Goal: Transaction & Acquisition: Purchase product/service

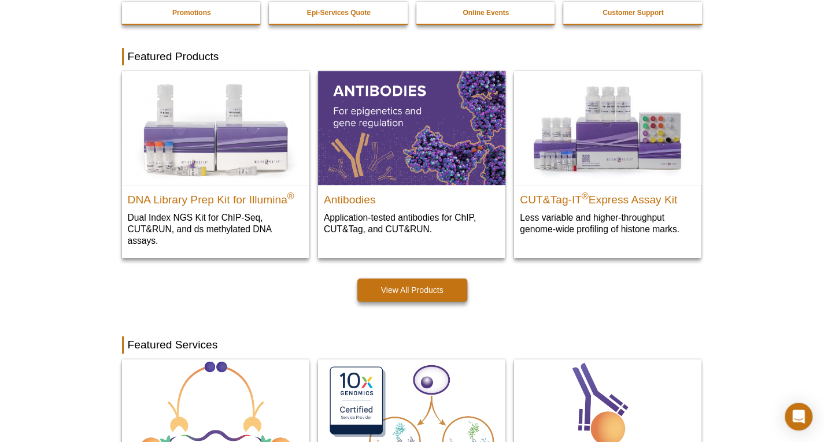
scroll to position [289, 0]
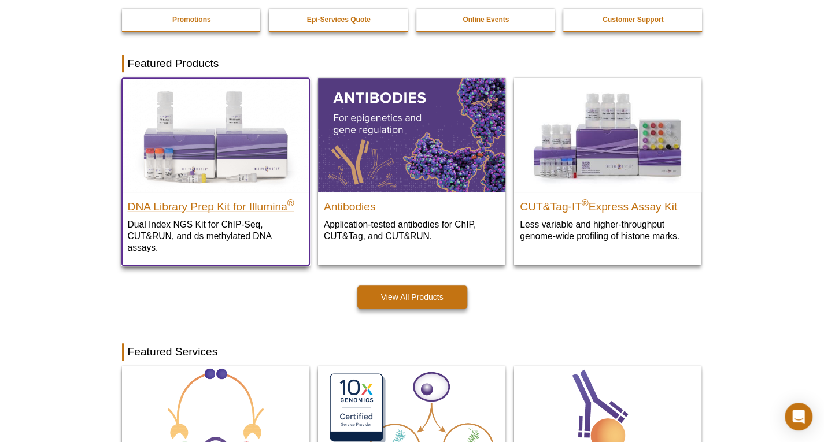
click at [182, 201] on h2 "DNA Library Prep Kit for Illumina ®" at bounding box center [216, 203] width 176 height 17
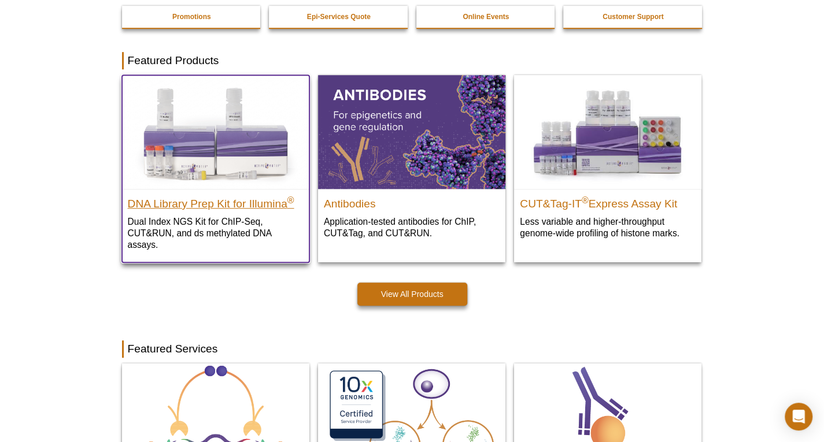
scroll to position [272, 0]
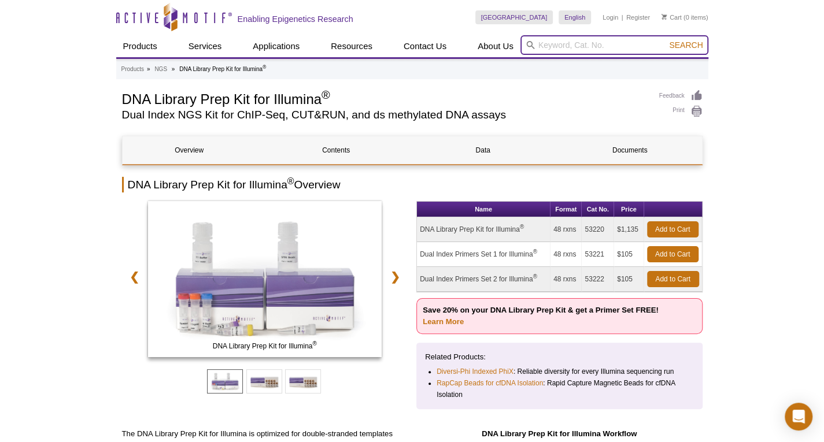
click at [590, 41] on input "search" at bounding box center [614, 45] width 188 height 20
click at [593, 49] on input "search" at bounding box center [614, 45] width 188 height 20
type input "i"
type input "r"
type input "primer set"
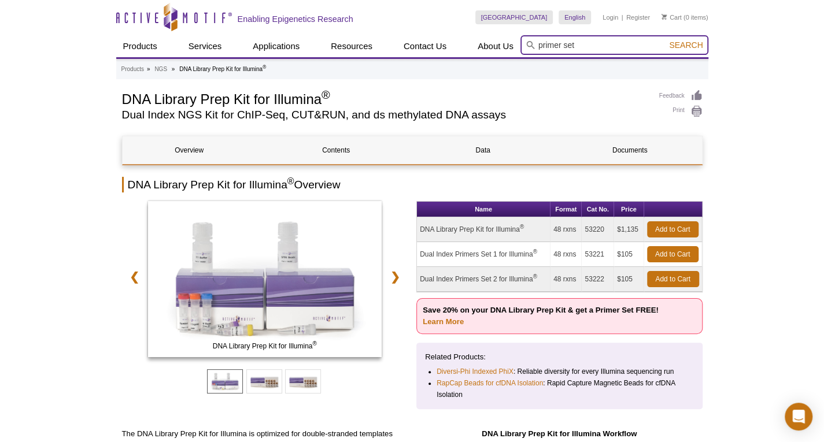
click at [666, 40] on button "Search" at bounding box center [686, 45] width 40 height 10
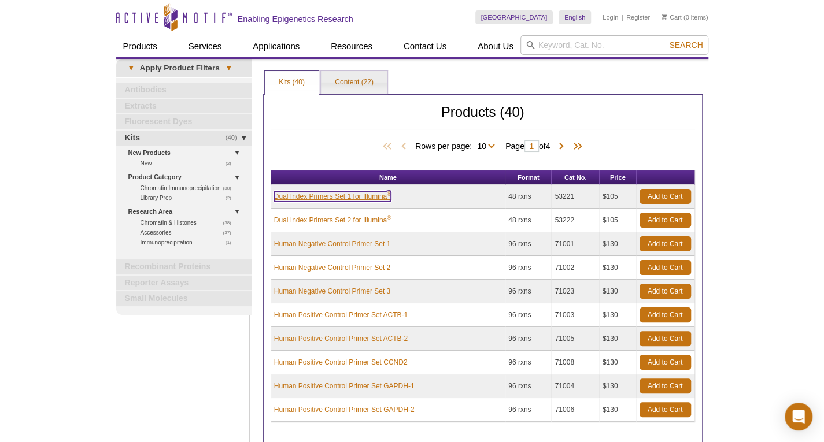
click at [330, 197] on link "Dual Index Primers Set 1 for Illumina ®" at bounding box center [332, 196] width 117 height 10
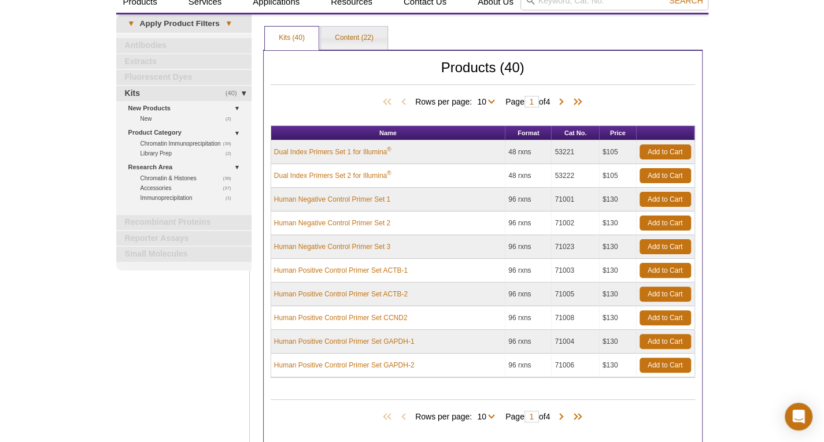
scroll to position [75, 0]
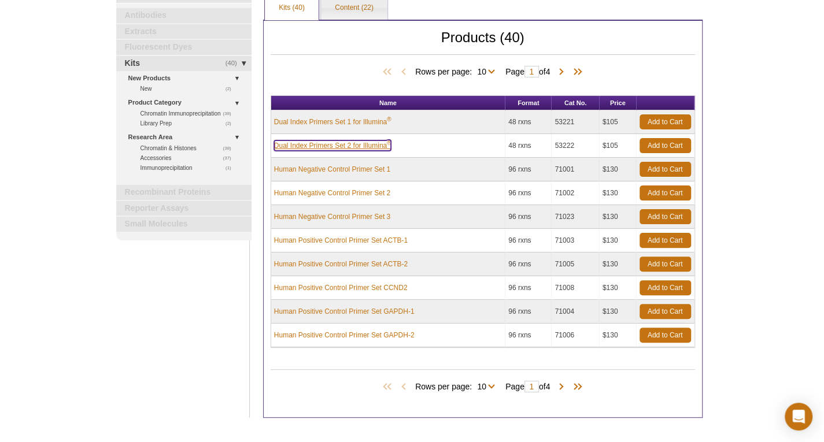
click at [328, 144] on link "Dual Index Primers Set 2 for Illumina ®" at bounding box center [332, 146] width 117 height 10
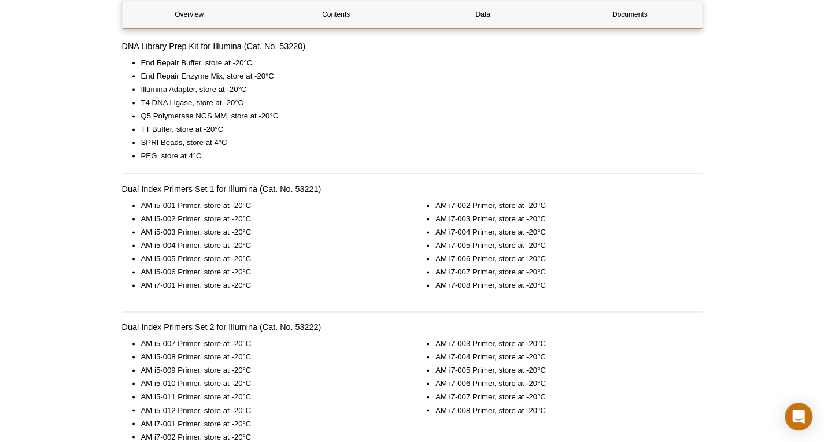
scroll to position [925, 0]
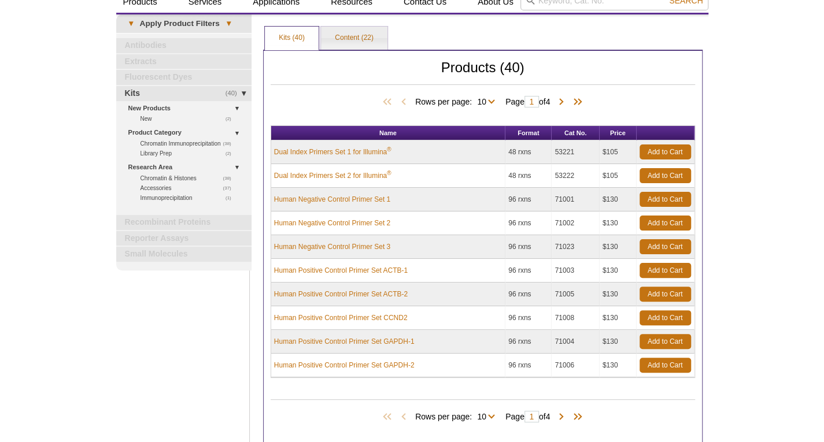
scroll to position [75, 0]
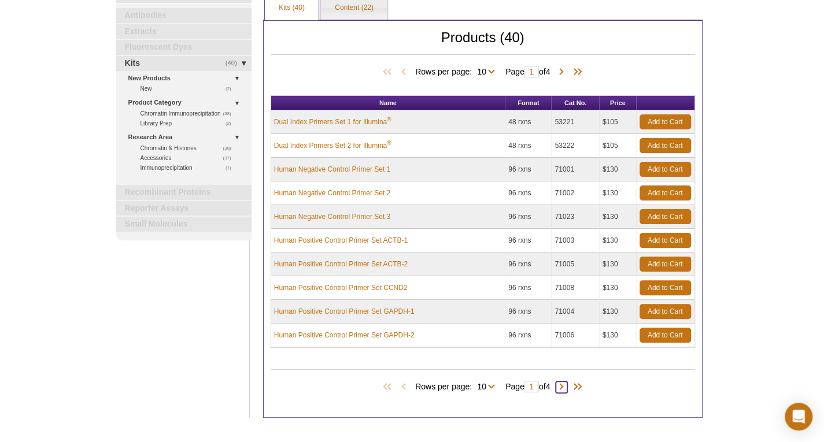
click at [563, 385] on span at bounding box center [562, 388] width 12 height 12
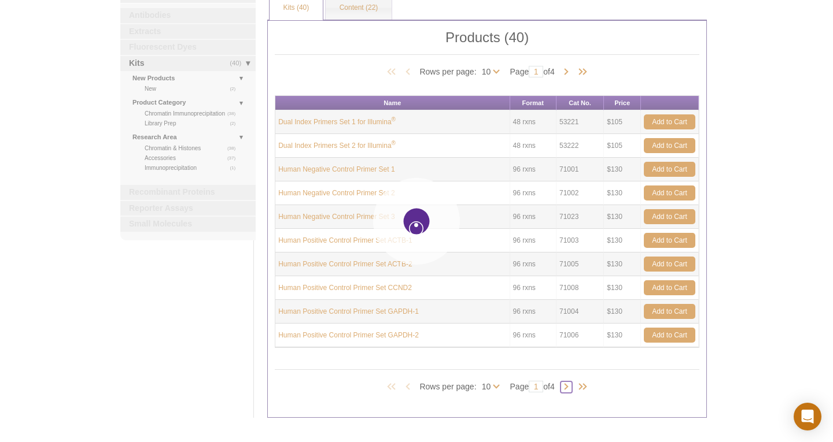
type input "2"
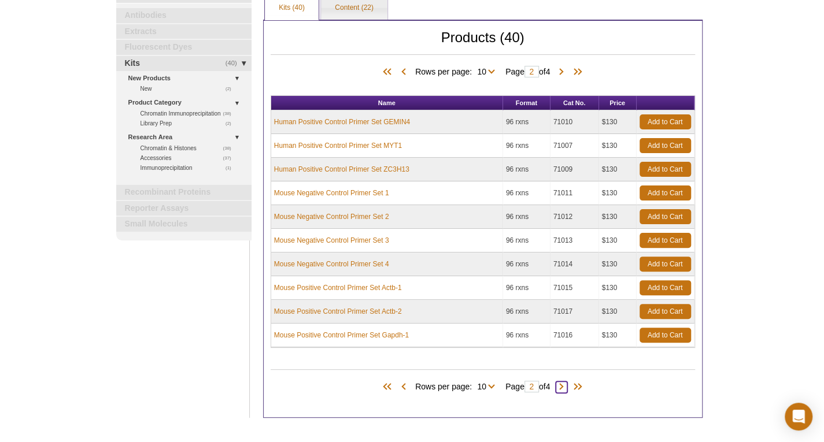
click at [566, 386] on span at bounding box center [562, 388] width 12 height 12
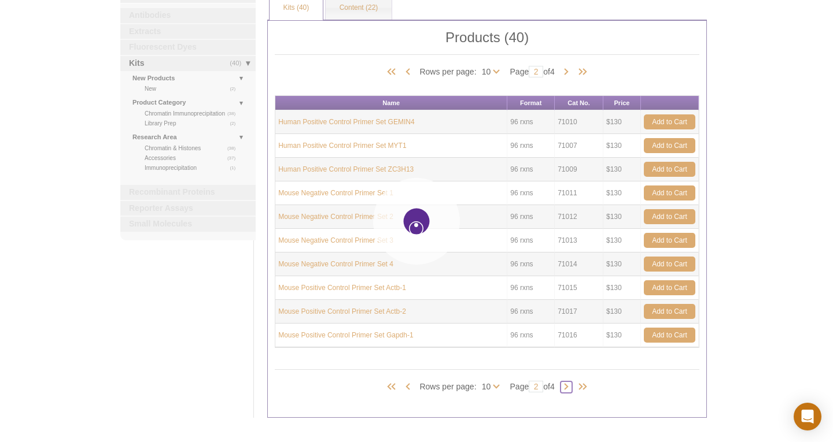
type input "3"
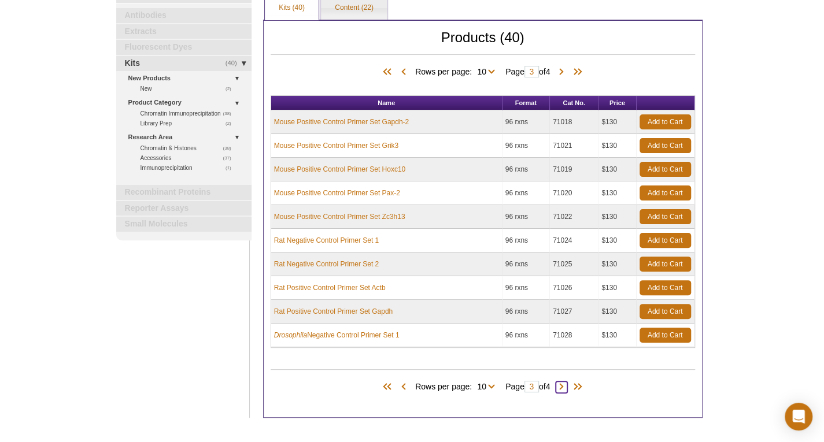
click at [566, 386] on span at bounding box center [562, 388] width 12 height 12
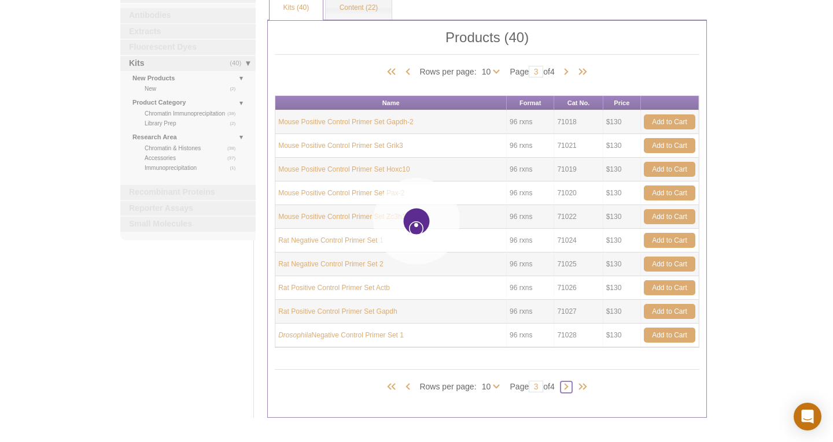
type input "4"
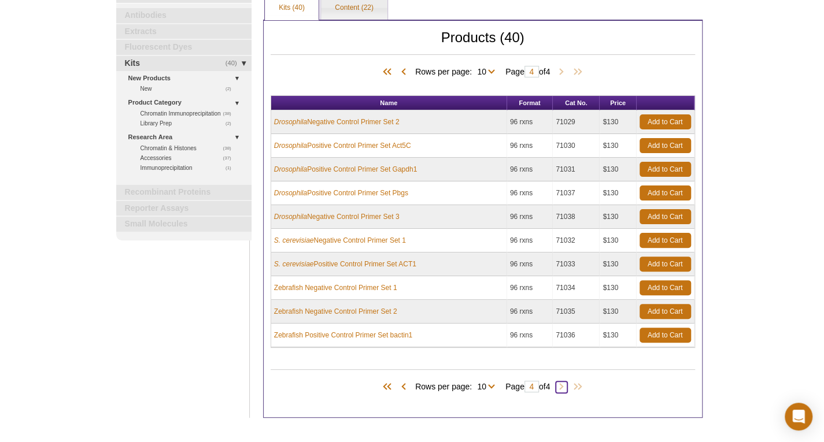
click at [566, 386] on span at bounding box center [562, 388] width 12 height 12
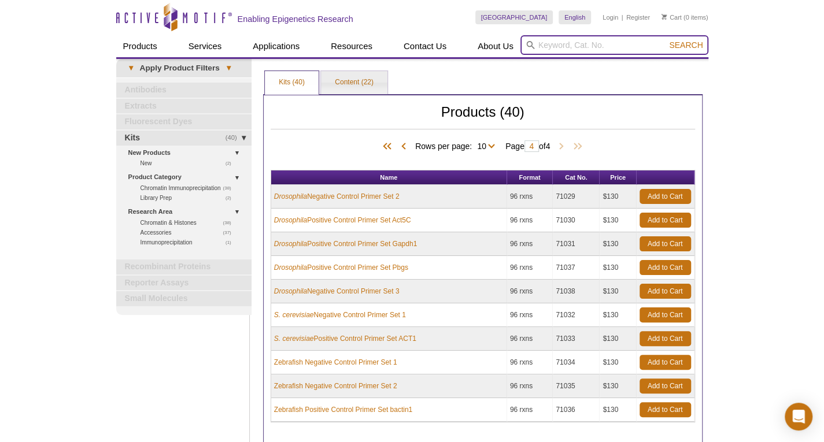
click at [539, 46] on input "search" at bounding box center [614, 45] width 188 height 20
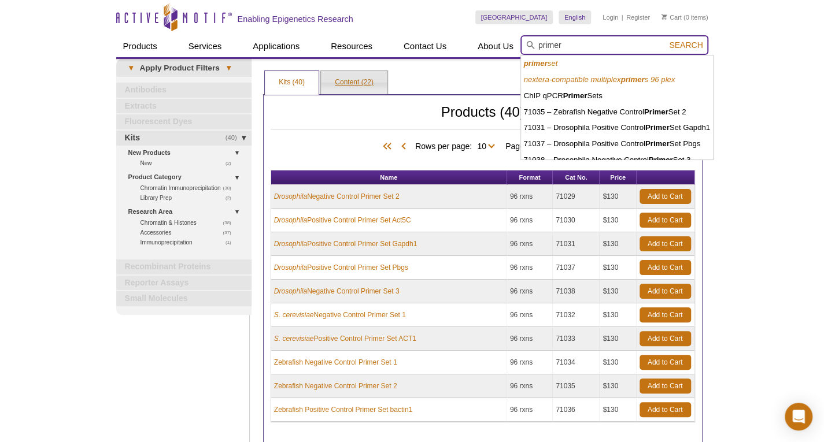
type input "primer"
click at [342, 86] on link "Content (22)" at bounding box center [354, 82] width 67 height 23
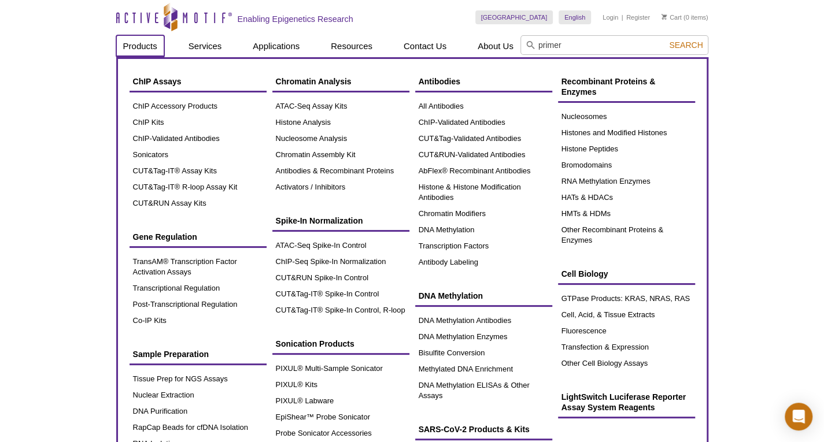
click at [144, 42] on link "Products" at bounding box center [140, 46] width 48 height 22
click at [325, 106] on link "ATAC-Seq Assay Kits" at bounding box center [340, 106] width 137 height 16
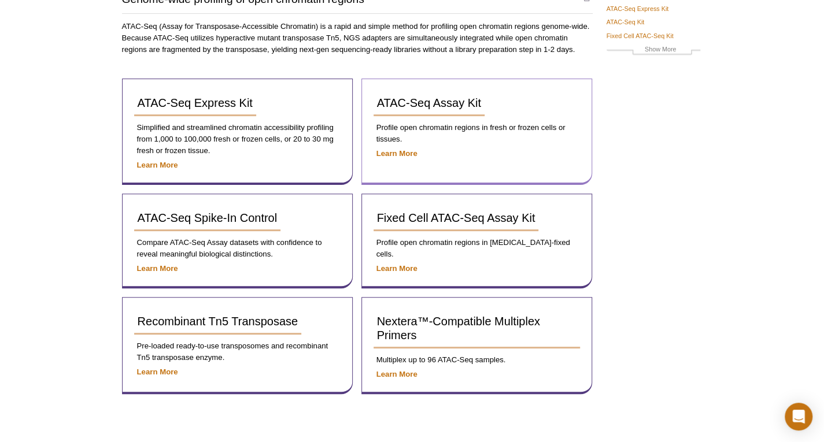
scroll to position [173, 0]
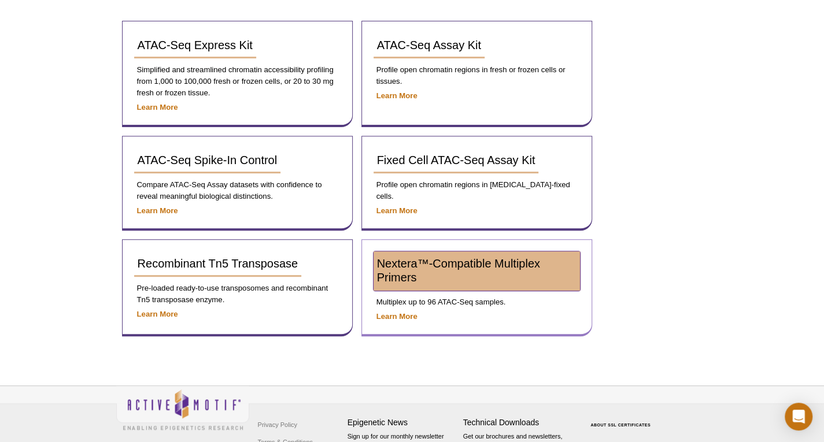
click at [423, 264] on span "Nextera™-Compatible Multiplex Primers" at bounding box center [458, 270] width 163 height 27
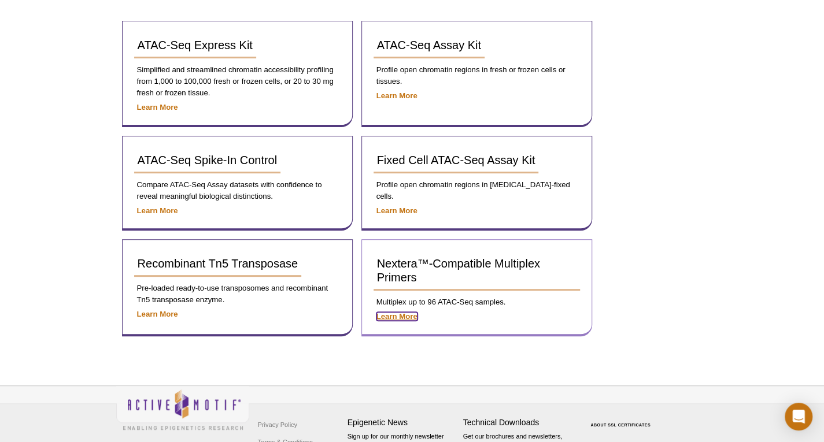
click at [394, 317] on strong "Learn More" at bounding box center [396, 316] width 41 height 9
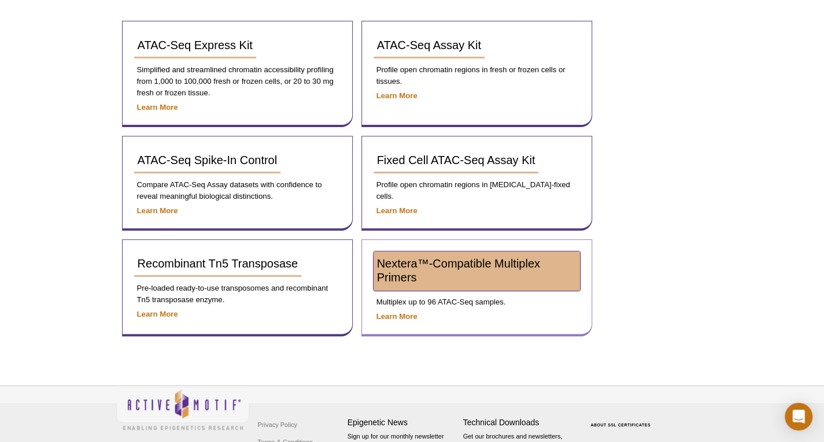
click at [529, 270] on link "Nextera™-Compatible Multiplex Primers" at bounding box center [477, 271] width 206 height 39
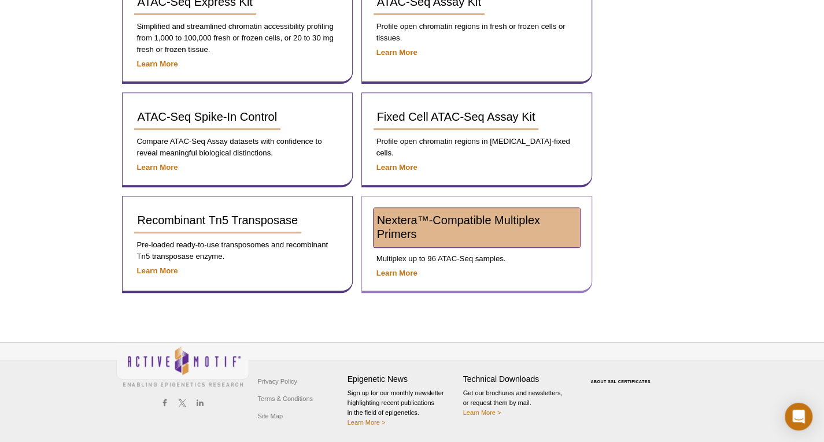
click at [422, 221] on span "Nextera™-Compatible Multiplex Primers" at bounding box center [458, 227] width 163 height 27
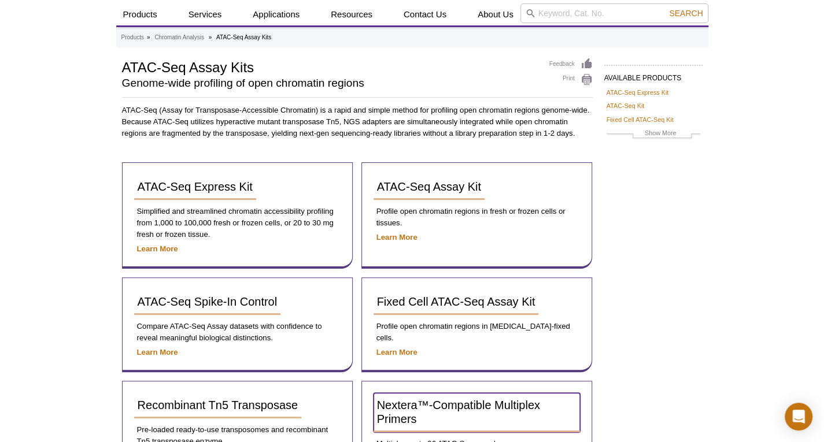
scroll to position [58, 0]
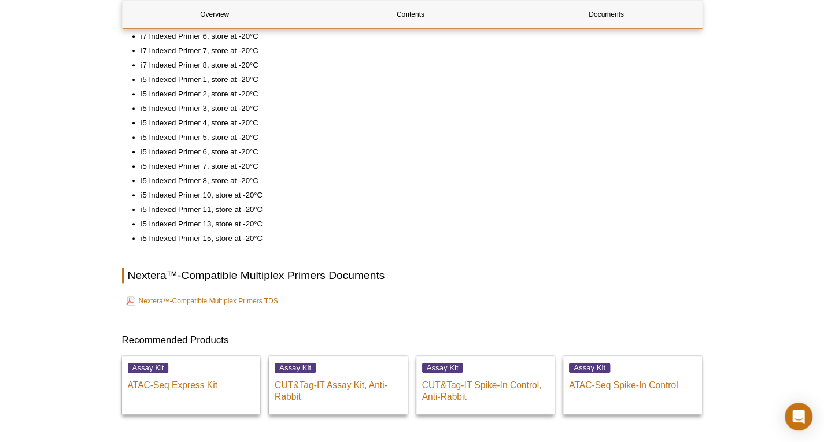
scroll to position [636, 0]
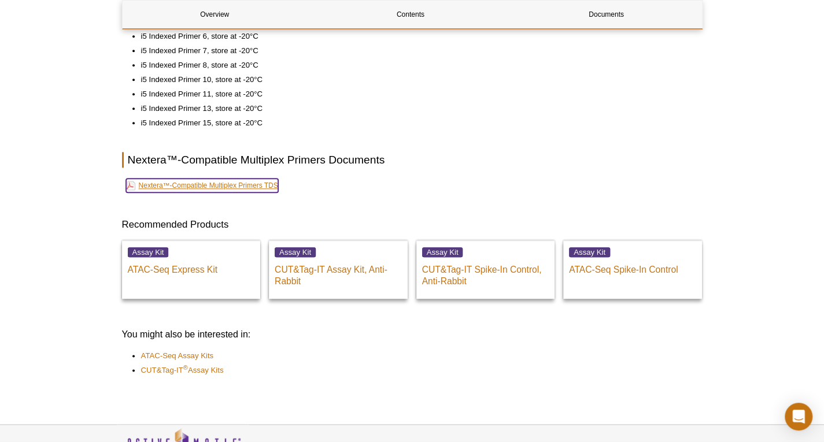
click at [233, 180] on link "Nextera™-Compatible Multiplex Primers TDS" at bounding box center [202, 186] width 152 height 14
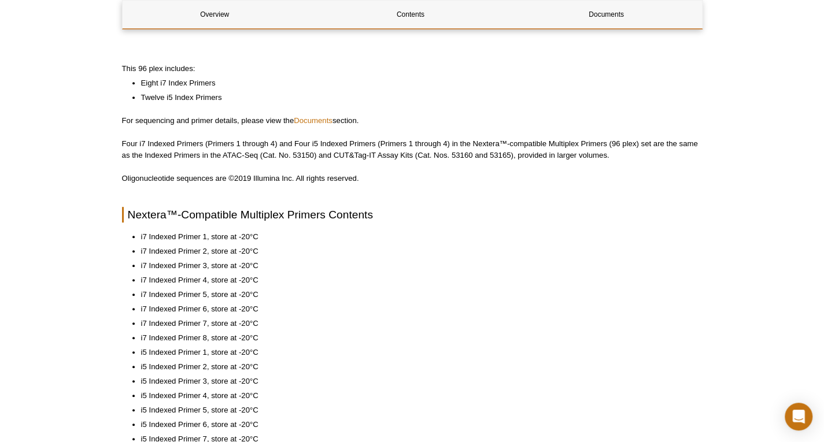
scroll to position [0, 0]
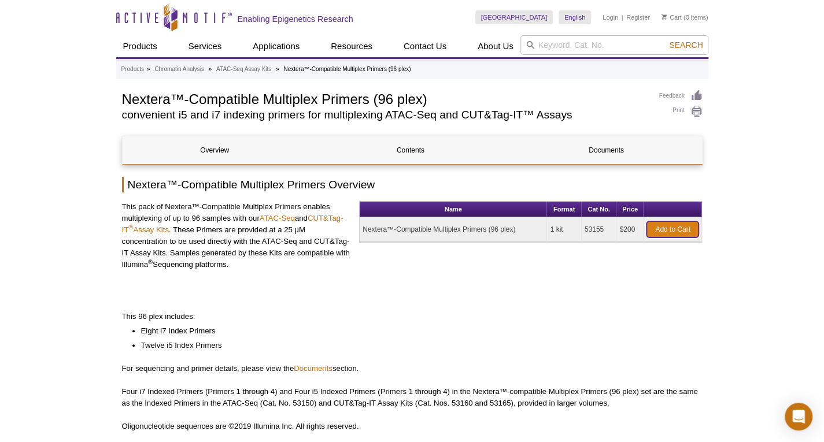
click at [674, 230] on link "Add to Cart" at bounding box center [673, 229] width 52 height 16
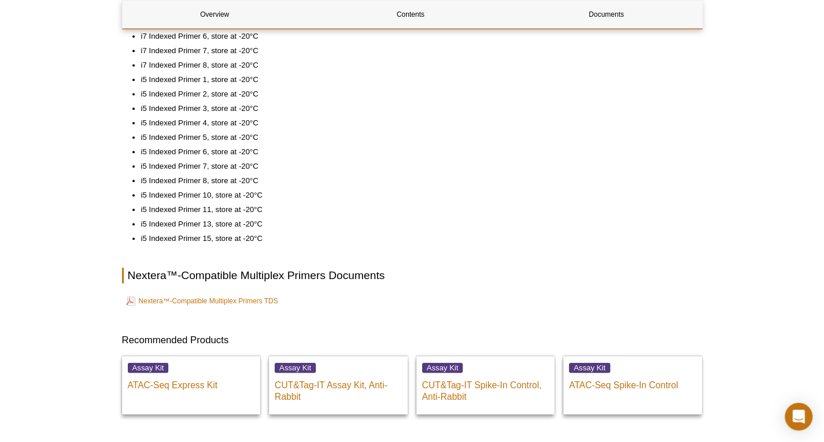
scroll to position [578, 0]
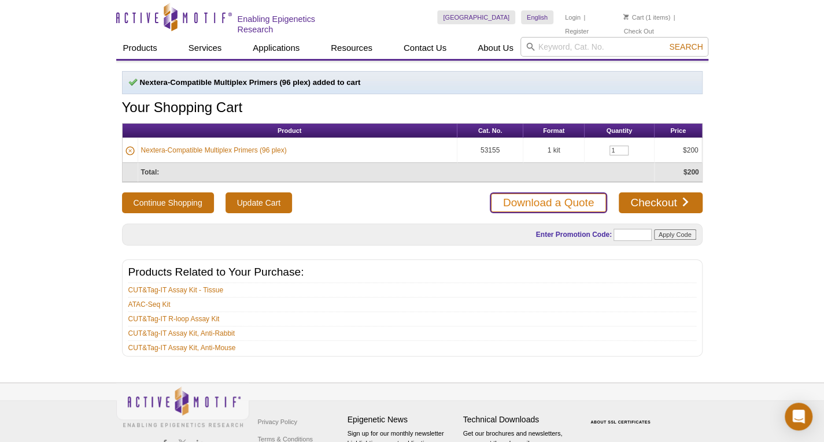
click at [526, 193] on link "Download a Quote" at bounding box center [548, 203] width 117 height 21
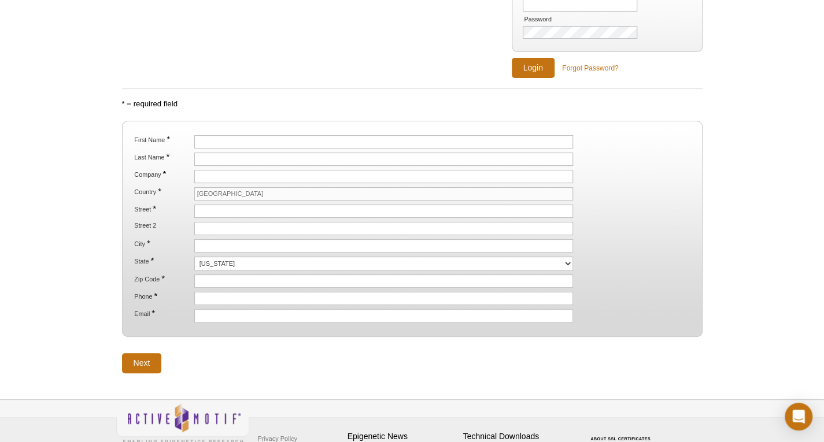
scroll to position [191, 0]
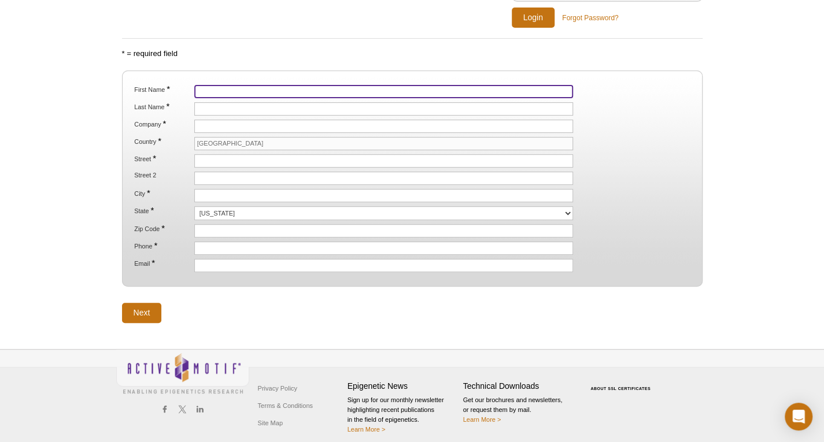
click at [217, 88] on input "First Name *" at bounding box center [383, 91] width 379 height 13
